Goal: Information Seeking & Learning: Learn about a topic

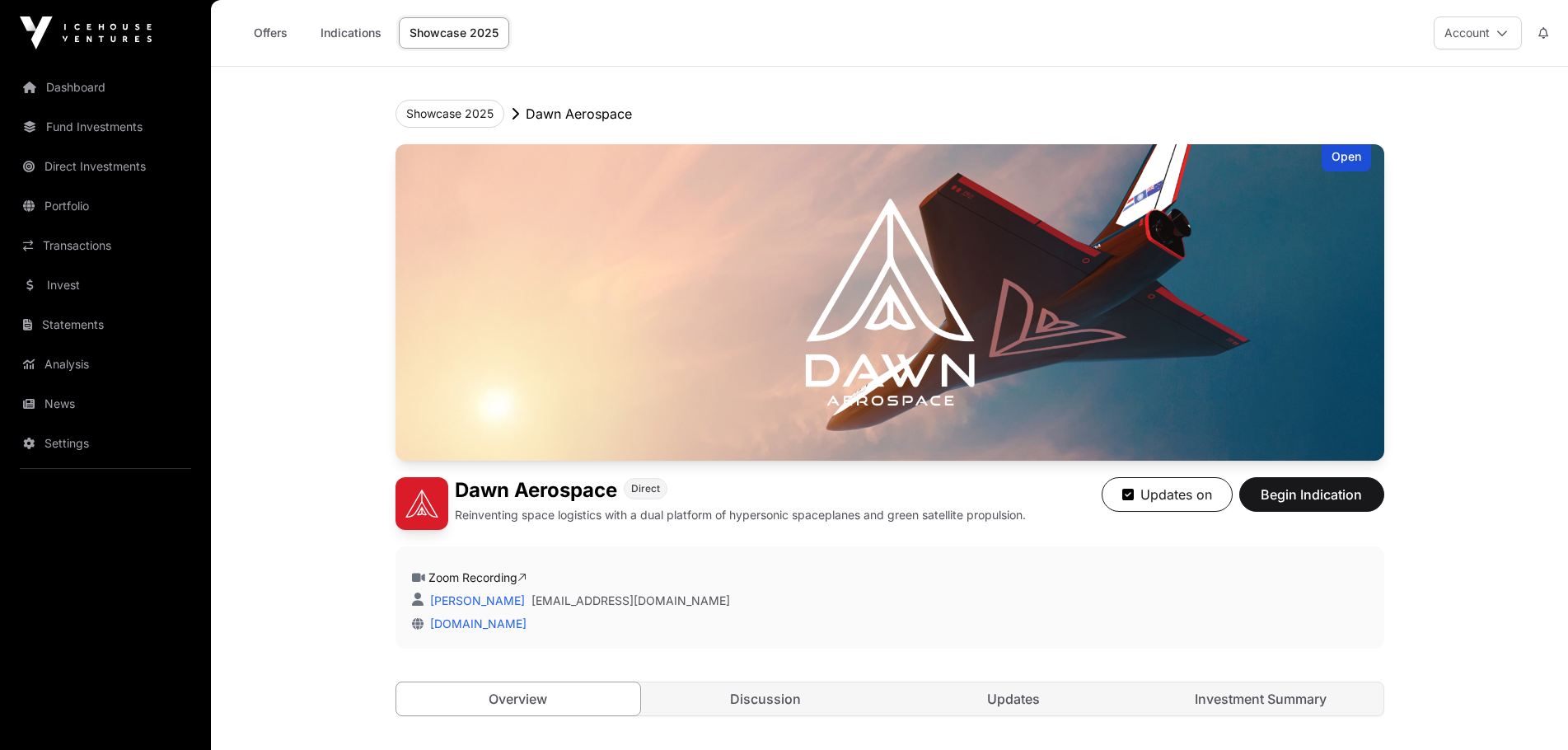
scroll to position [577, 0]
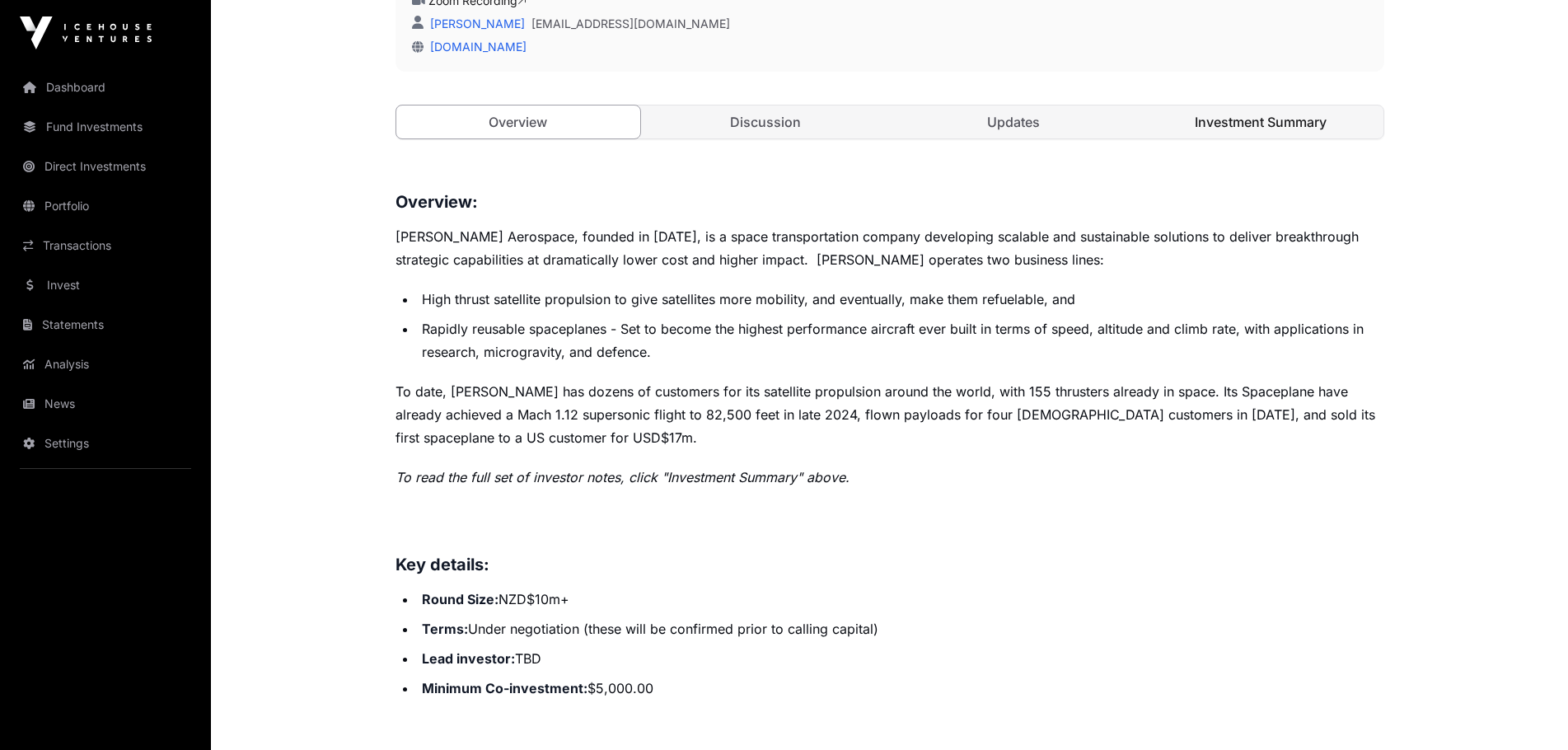
click at [1257, 121] on link "Investment Summary" at bounding box center [1261, 122] width 245 height 33
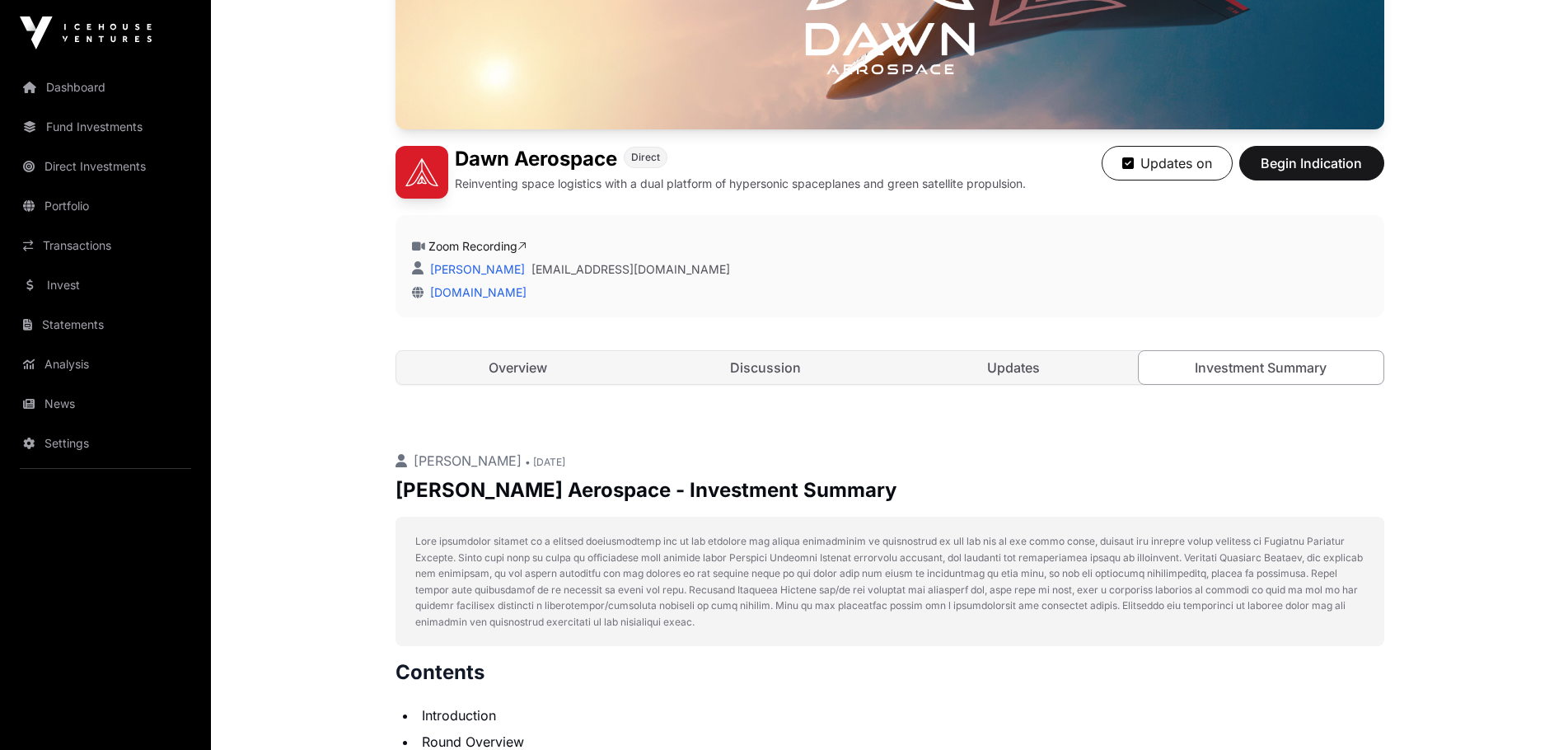
scroll to position [413, 0]
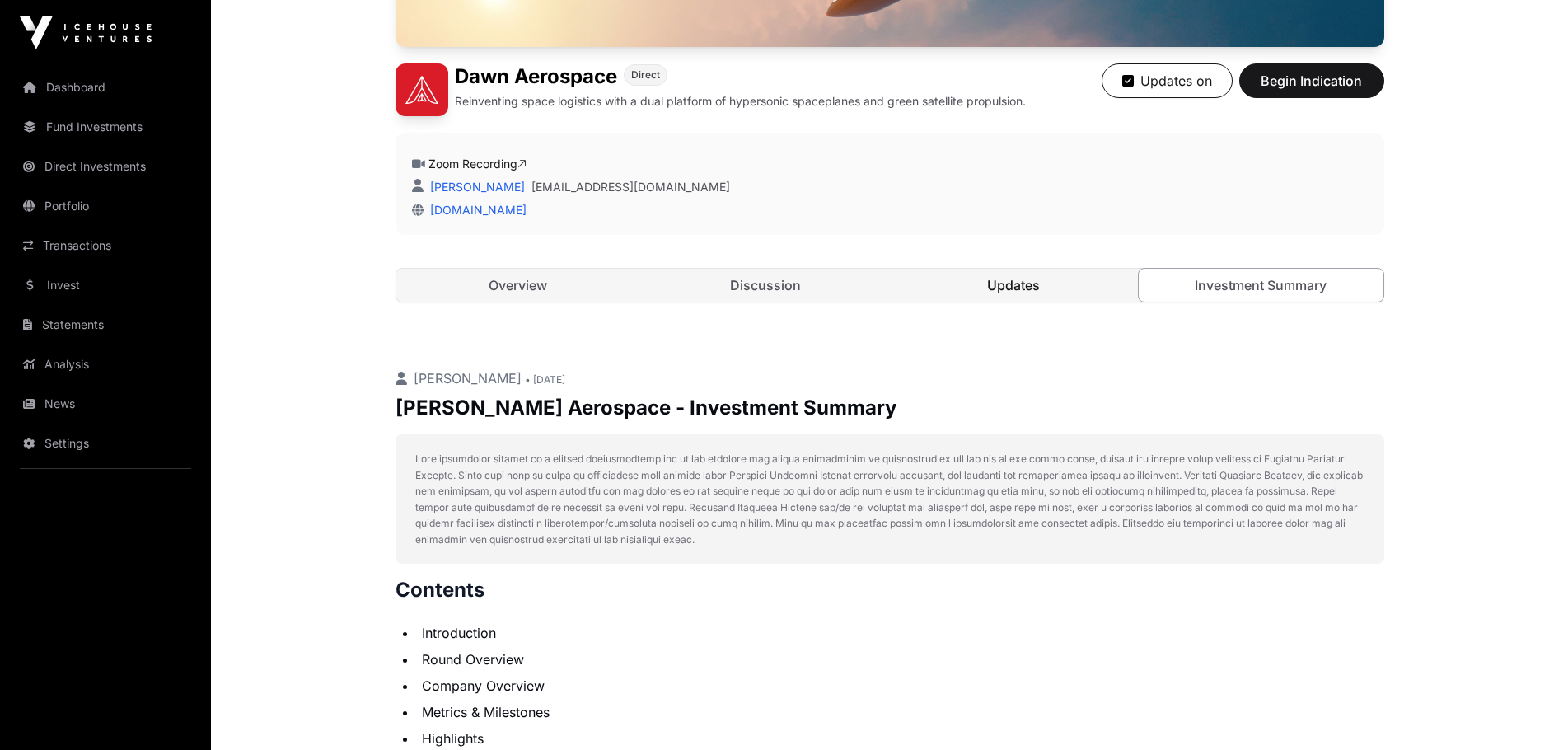
click at [973, 287] on link "Updates" at bounding box center [1014, 285] width 245 height 33
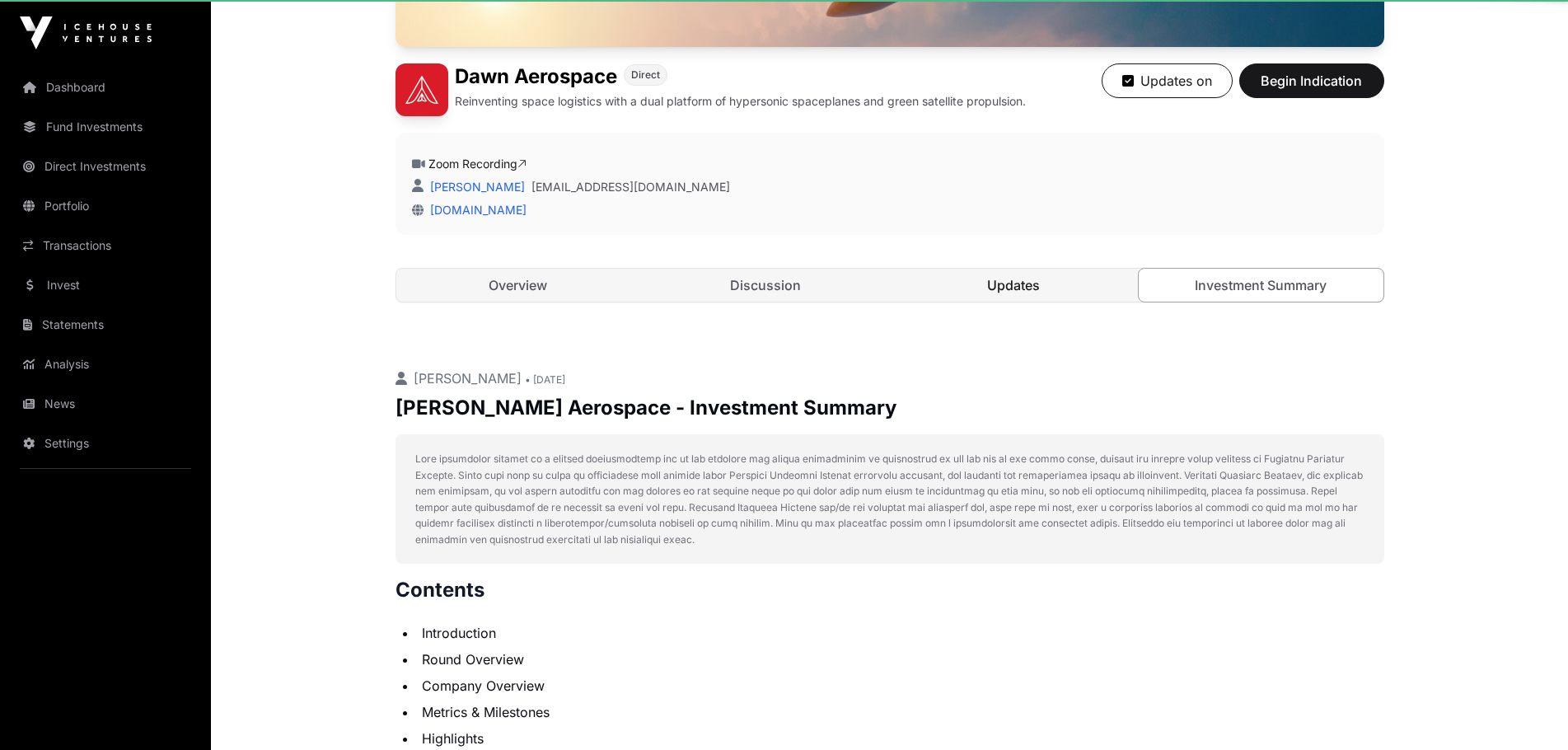
scroll to position [372, 0]
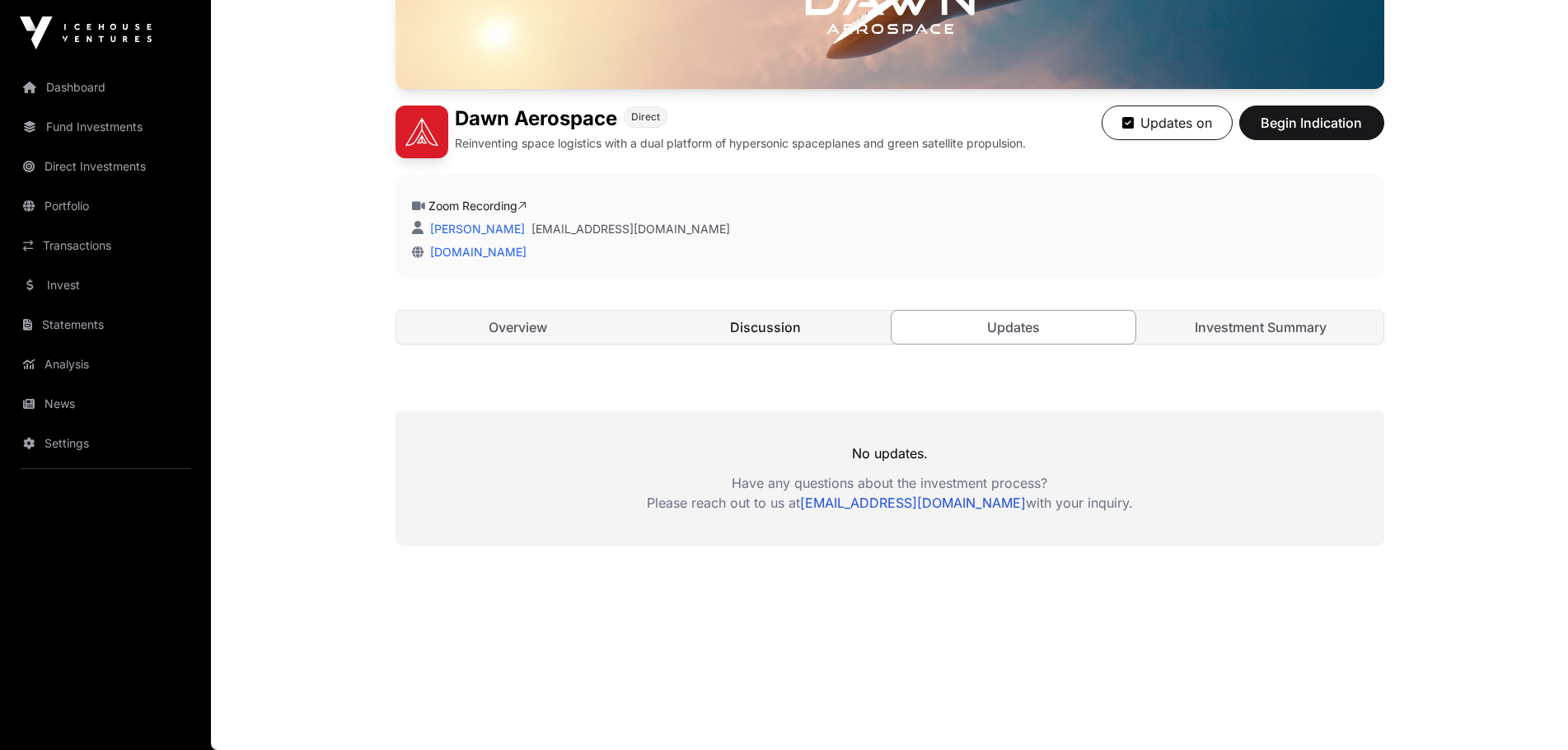
click at [796, 317] on link "Discussion" at bounding box center [766, 328] width 245 height 33
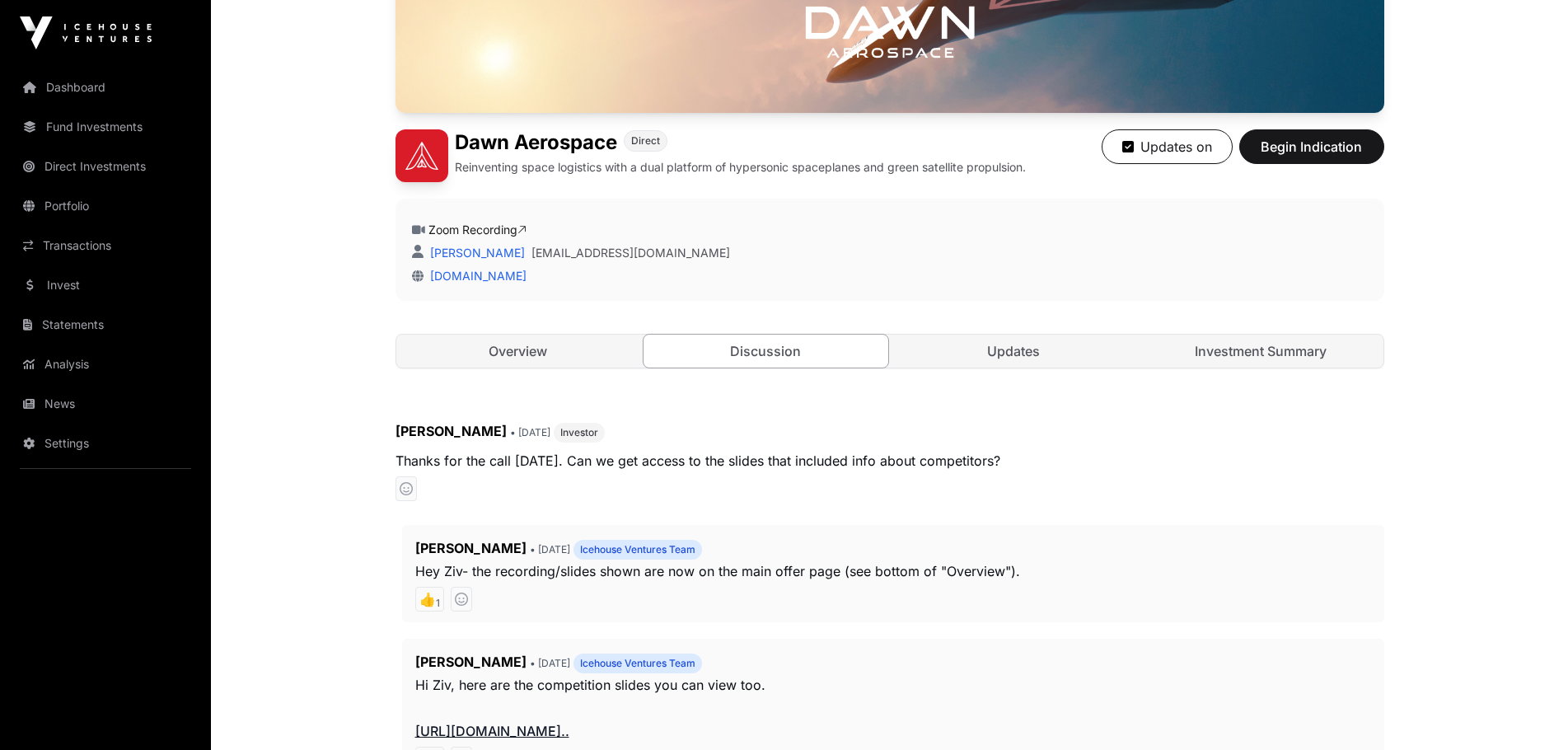
scroll to position [289, 0]
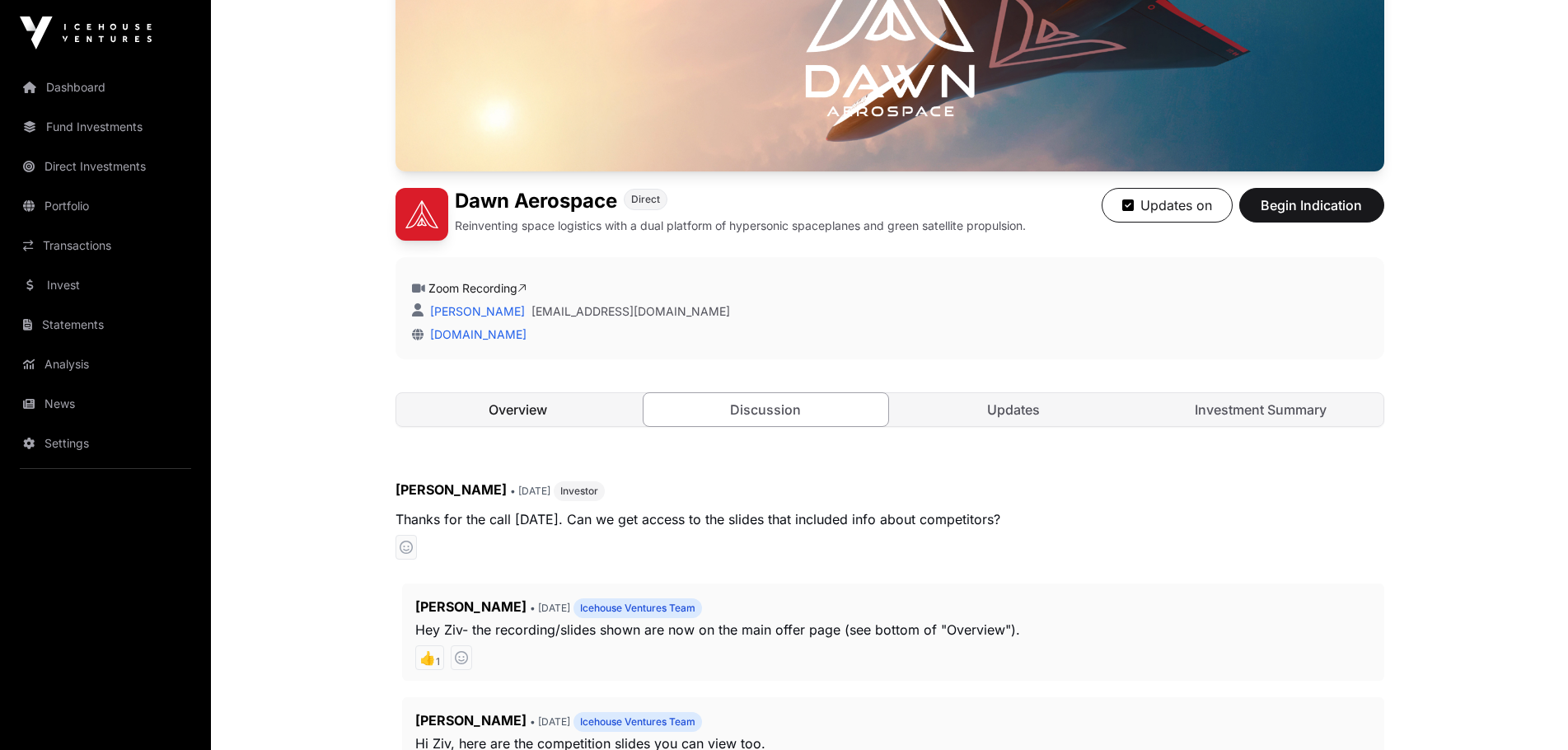
click at [543, 412] on link "Overview" at bounding box center [519, 410] width 245 height 33
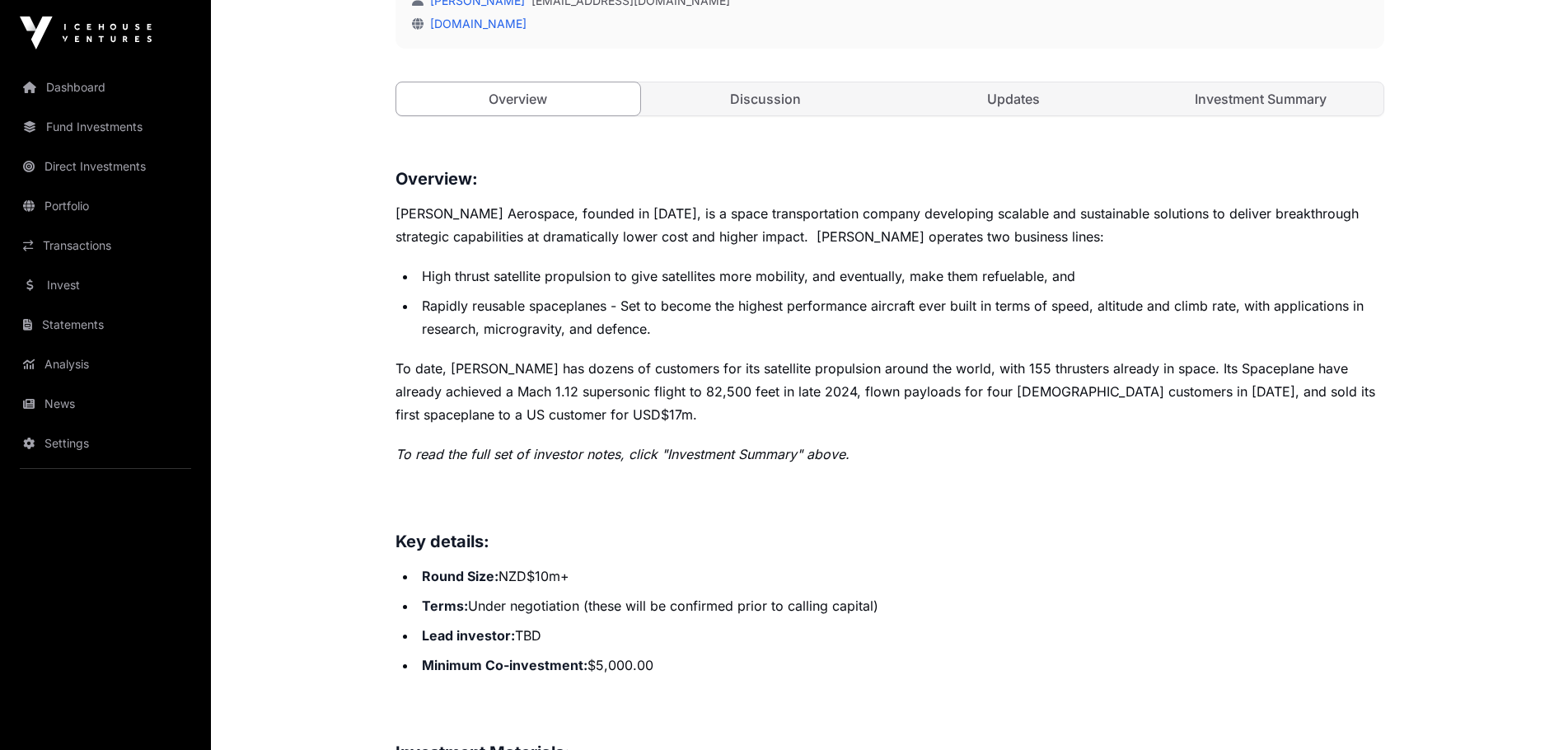
scroll to position [585, 0]
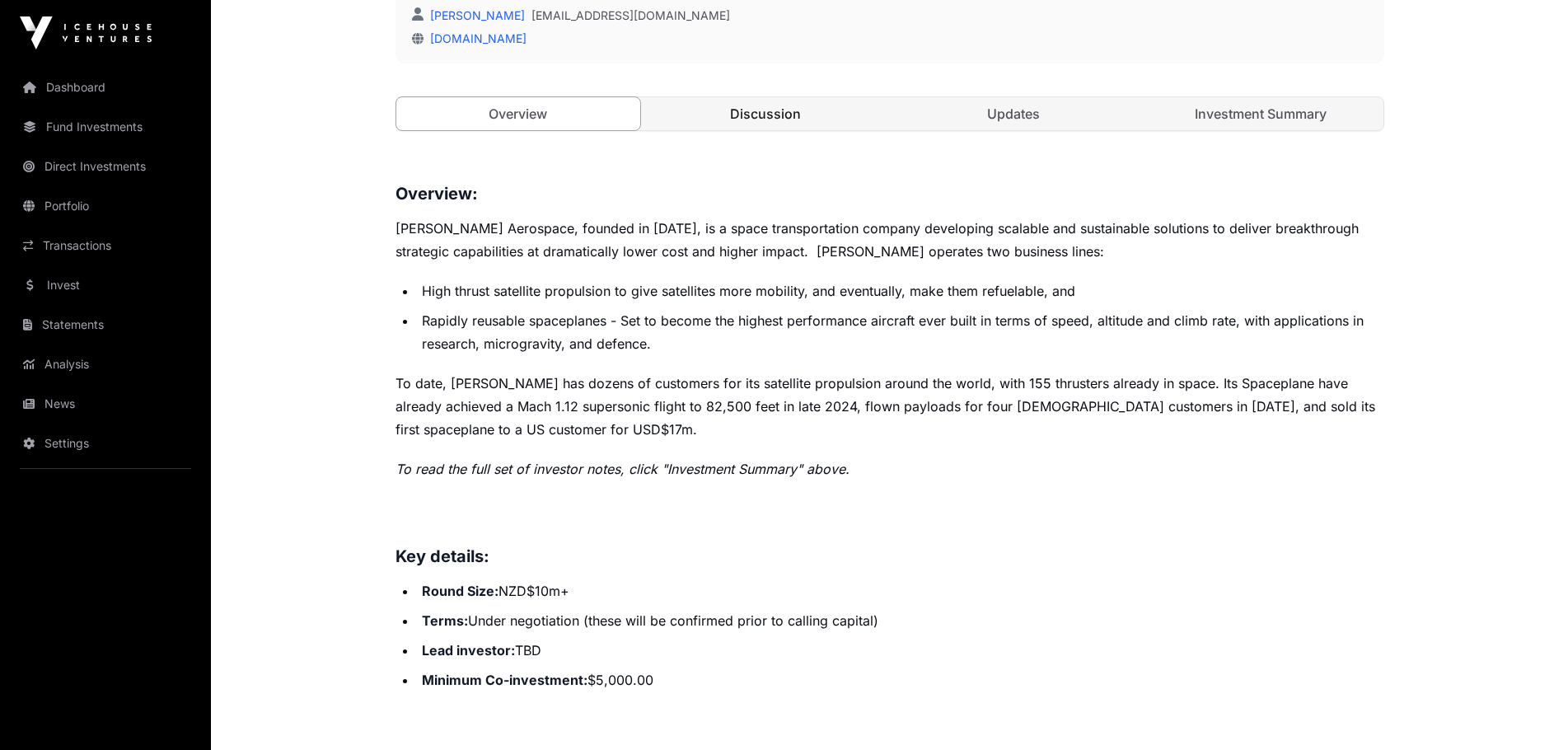
click at [760, 118] on link "Discussion" at bounding box center [766, 114] width 245 height 33
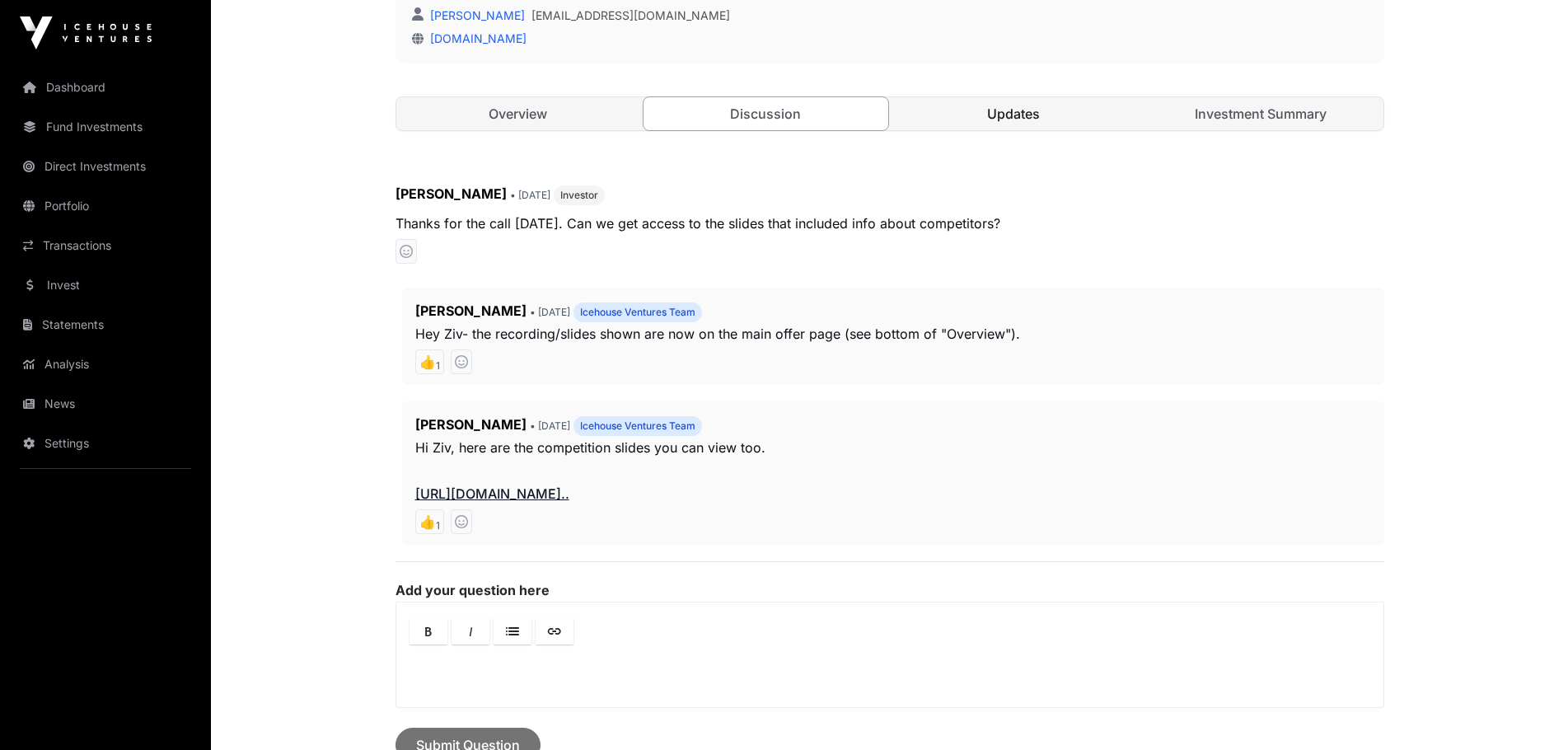
click at [1051, 117] on link "Updates" at bounding box center [1014, 114] width 245 height 33
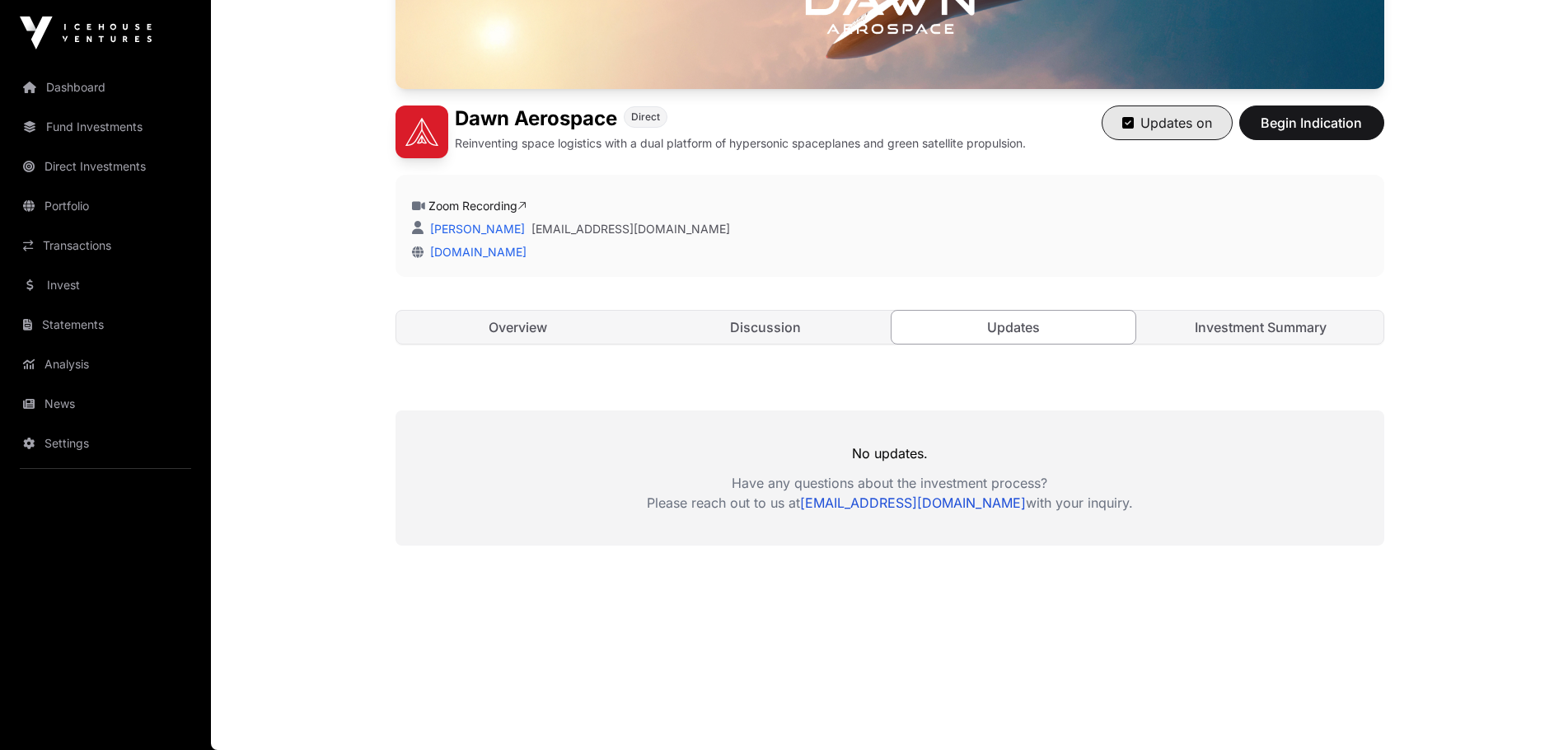
scroll to position [372, 0]
click at [1192, 318] on link "Investment Summary" at bounding box center [1261, 328] width 245 height 33
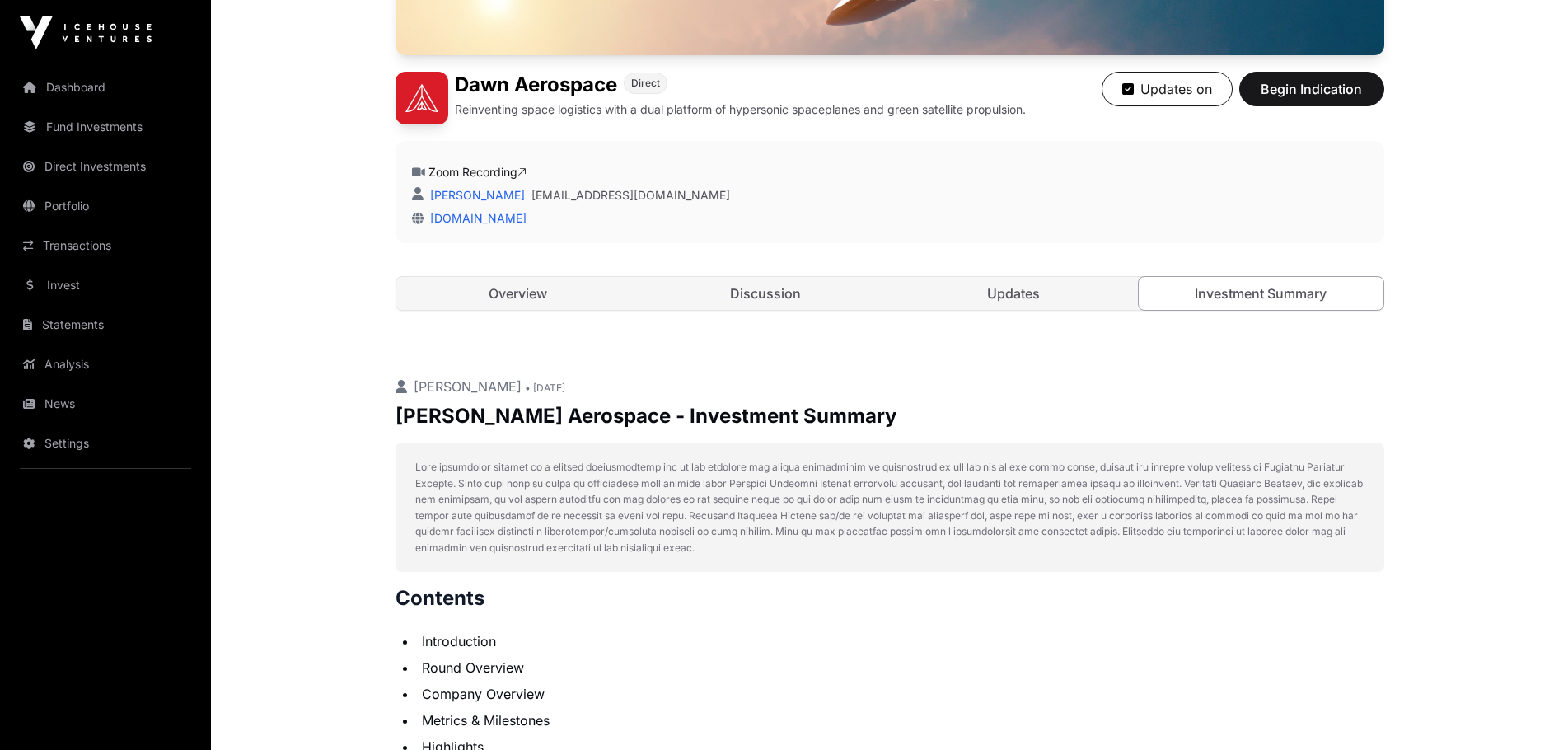
scroll to position [413, 0]
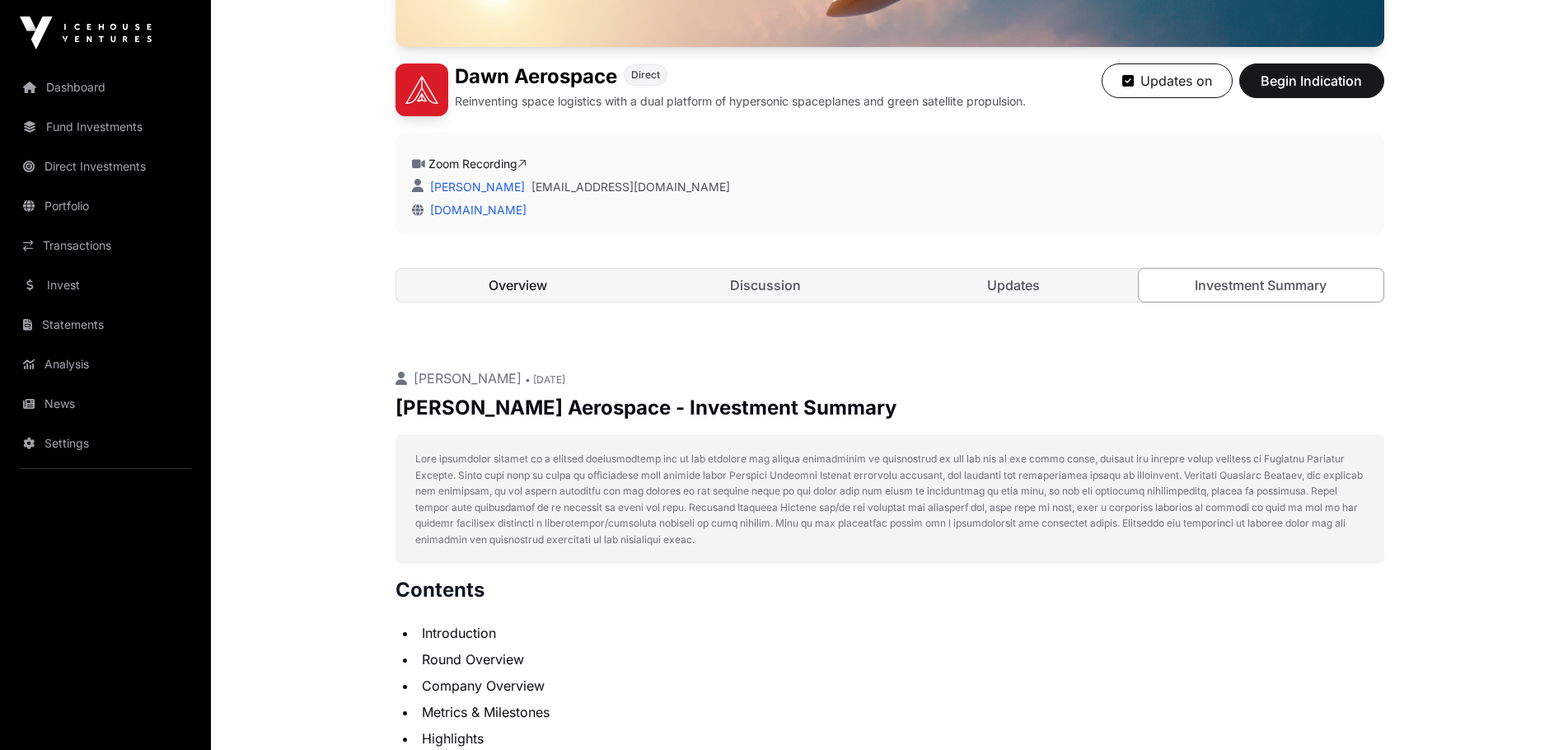
click at [578, 291] on link "Overview" at bounding box center [519, 285] width 245 height 33
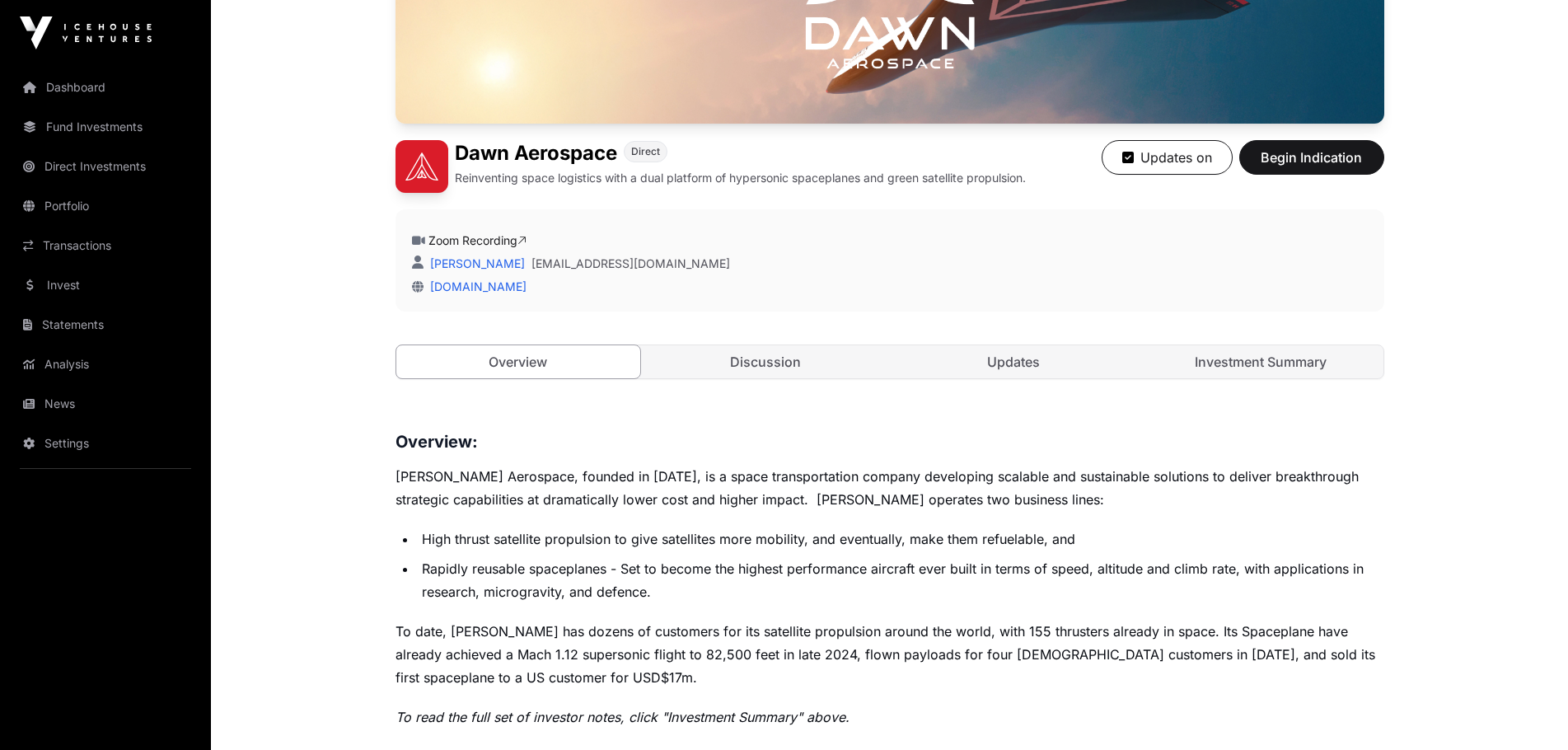
scroll to position [91, 0]
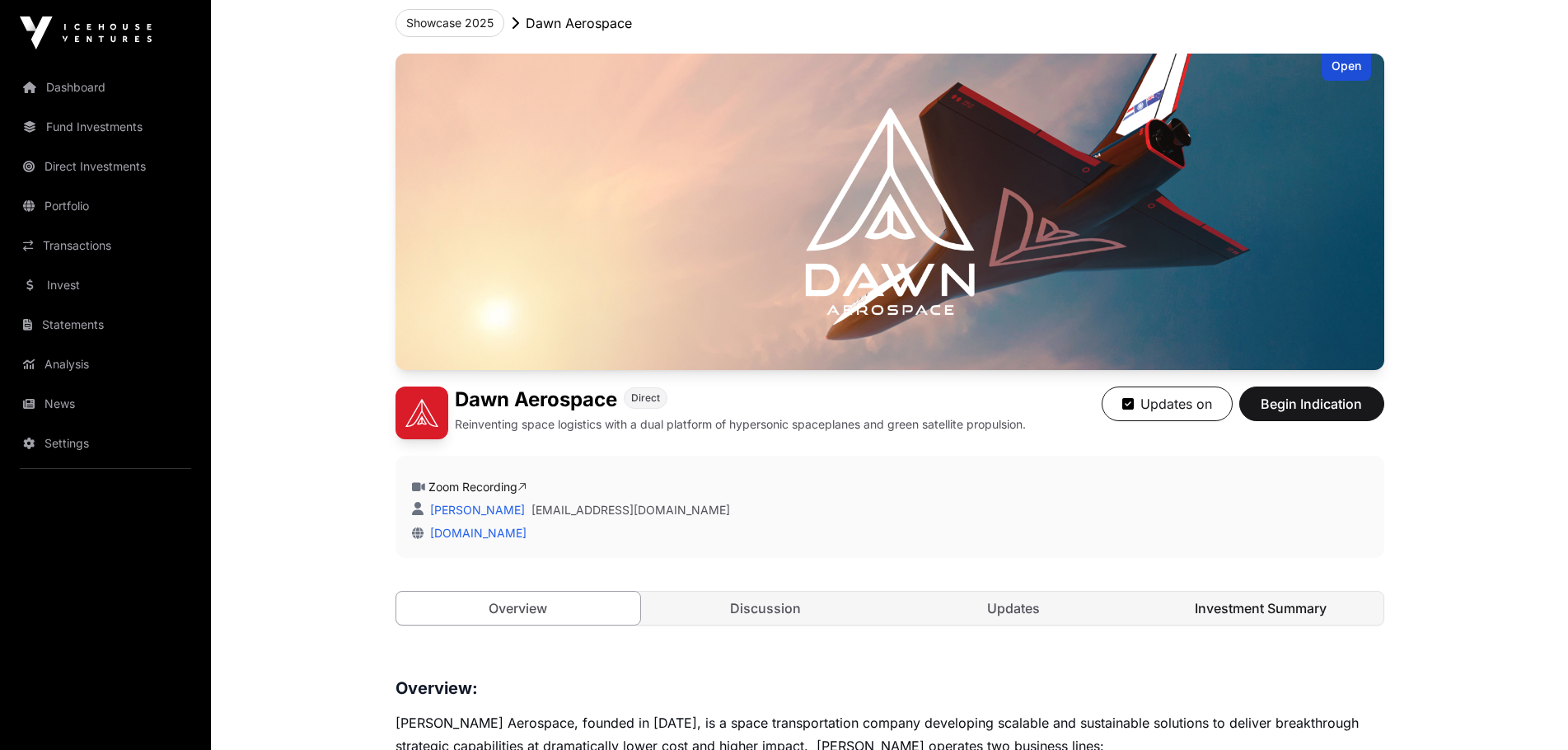
click at [1247, 602] on link "Investment Summary" at bounding box center [1261, 608] width 245 height 33
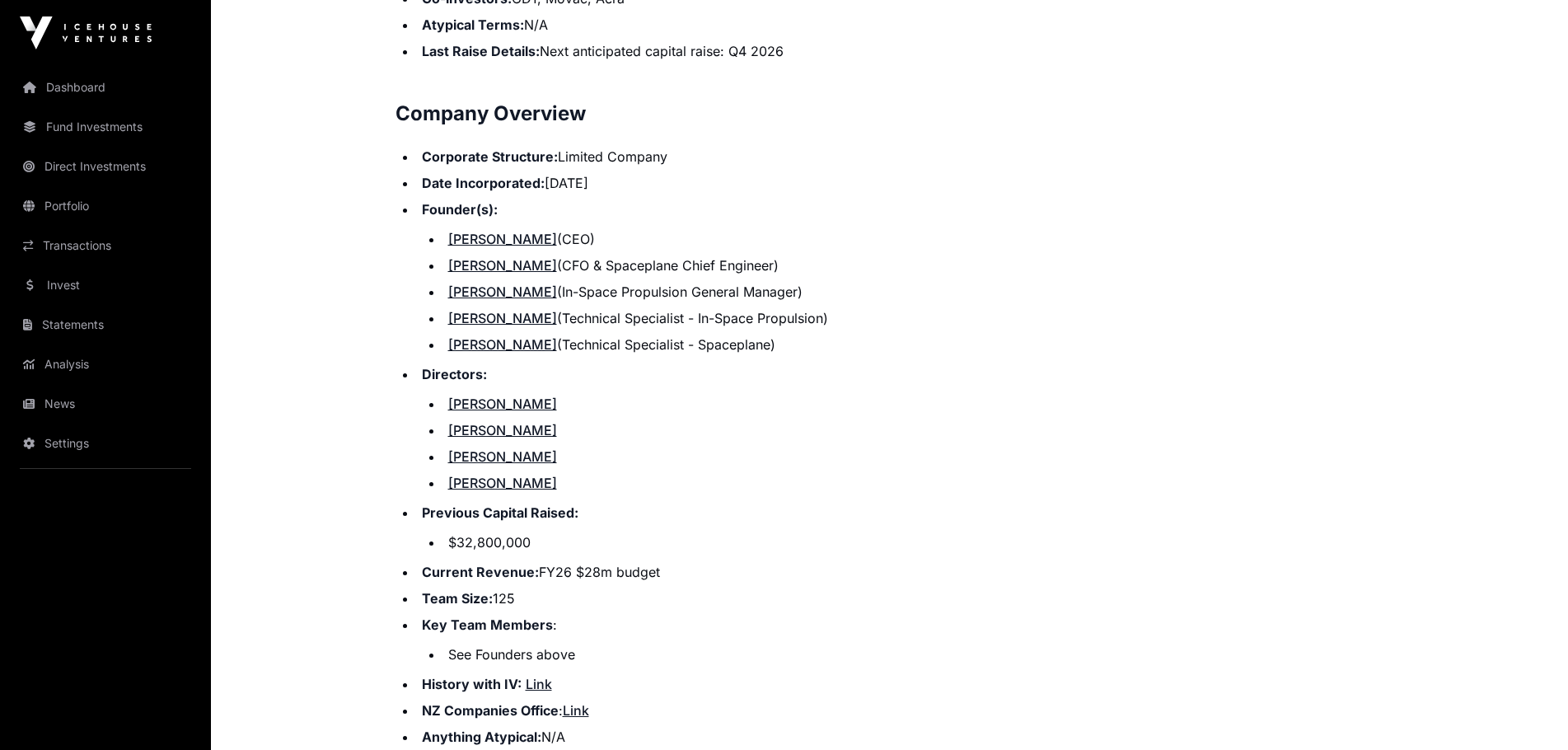
scroll to position [1903, 0]
